Goal: Find specific page/section: Find specific page/section

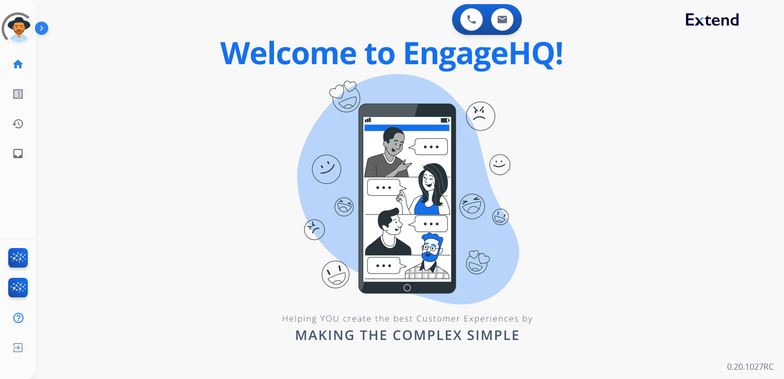
click at [111, 120] on div "0 Voice Interactions 0 Email Interactions swap_horiz Break voice bridge close_f…" at bounding box center [410, 189] width 749 height 379
click at [97, 116] on div "0 Voice Interactions 0 Email Interactions swap_horiz Break voice bridge close_f…" at bounding box center [410, 189] width 749 height 379
click at [21, 152] on mat-icon "inbox" at bounding box center [18, 153] width 12 height 12
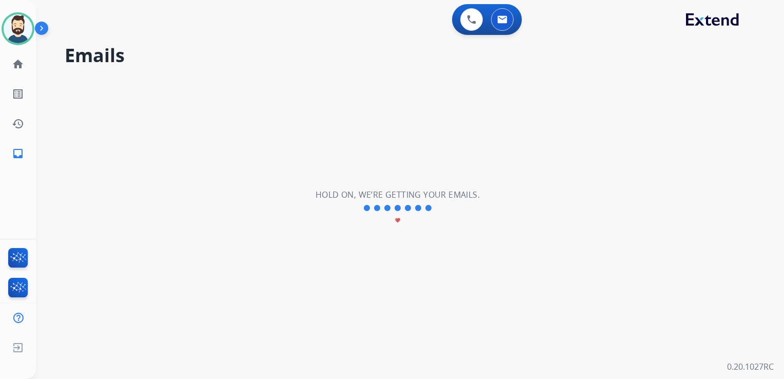
click at [180, 36] on div "0 Voice Interactions 0 Email Interactions" at bounding box center [404, 20] width 712 height 33
click at [20, 154] on mat-icon "inbox" at bounding box center [18, 153] width 12 height 12
